Goal: Task Accomplishment & Management: Manage account settings

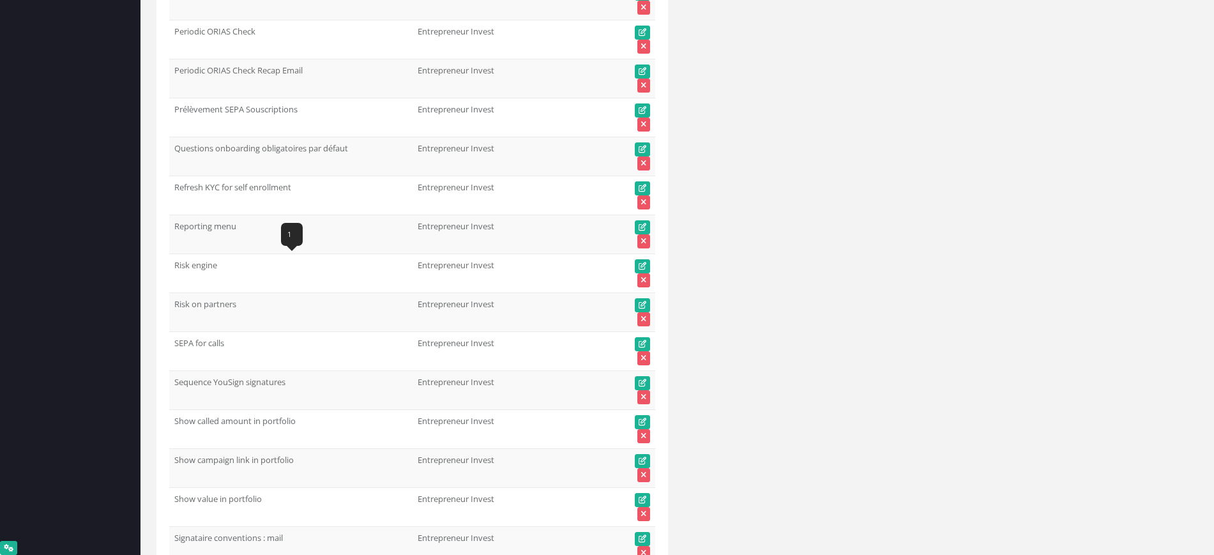
scroll to position [24639, 0]
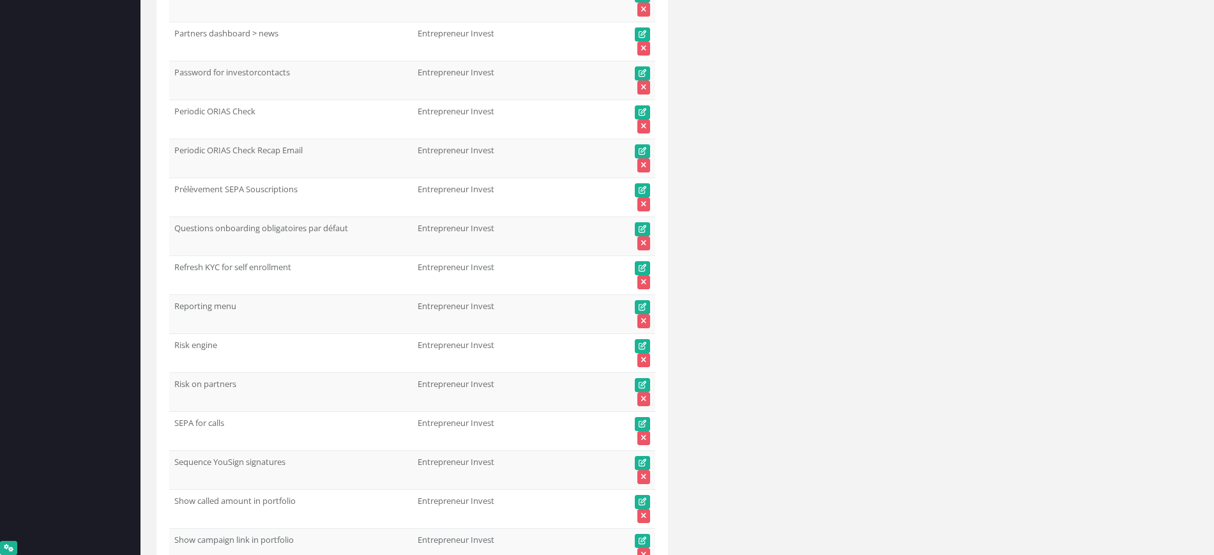
click at [633, 149] on td at bounding box center [635, 158] width 39 height 39
click at [641, 147] on icon at bounding box center [642, 151] width 8 height 8
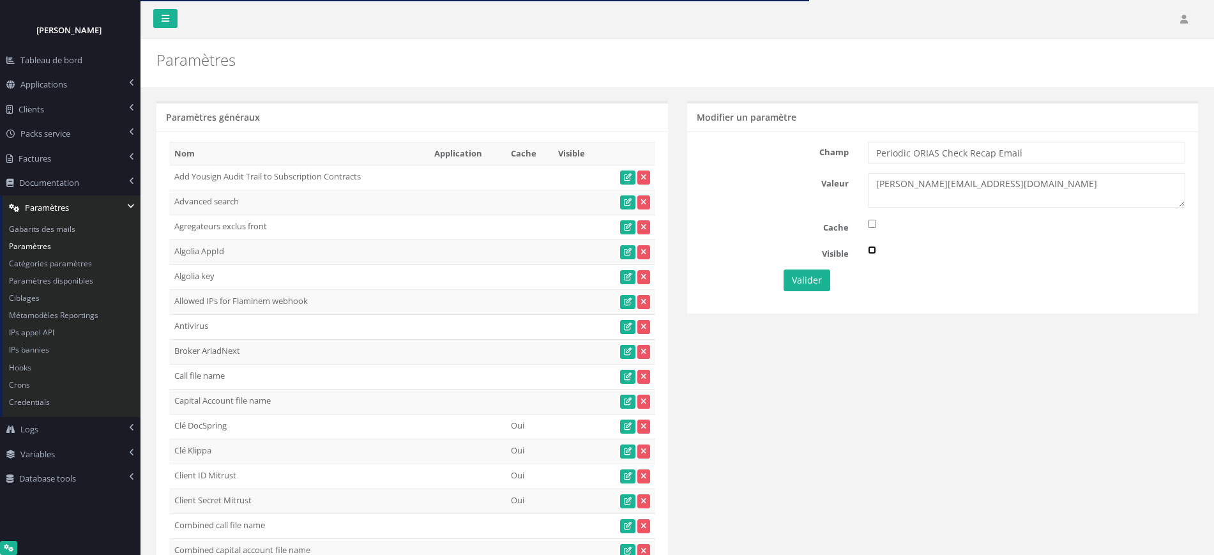
click at [869, 246] on input "checkbox" at bounding box center [872, 250] width 8 height 8
checkbox input "true"
click at [797, 276] on button "Valider" at bounding box center [806, 280] width 47 height 22
